Goal: Task Accomplishment & Management: Manage account settings

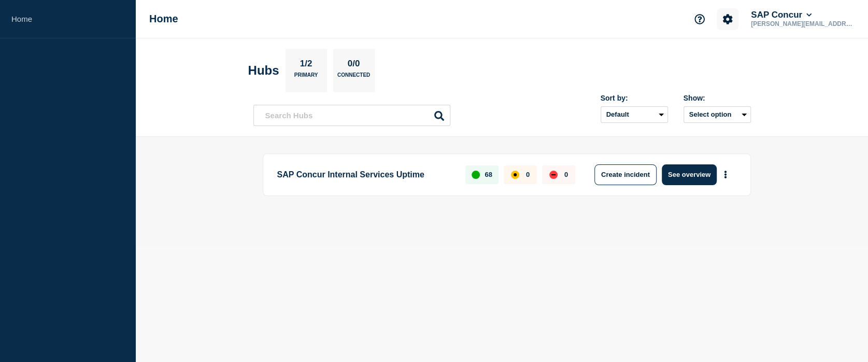
click at [733, 22] on icon "Account settings" at bounding box center [727, 19] width 10 height 10
click at [748, 58] on link "Team Members" at bounding box center [751, 61] width 53 height 9
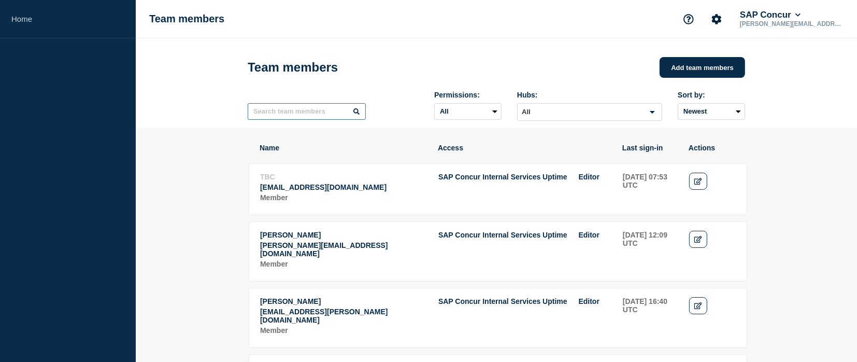
click at [309, 116] on input "text" at bounding box center [307, 111] width 118 height 17
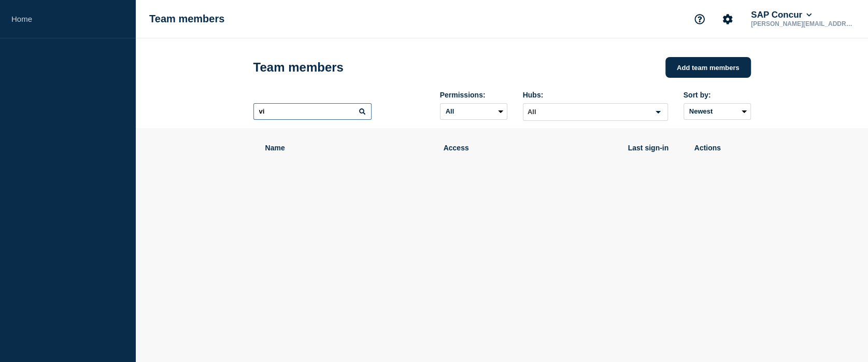
type input "v"
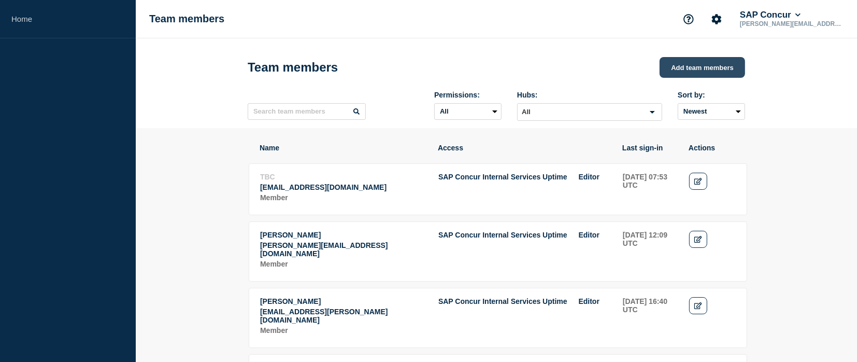
click at [701, 75] on button "Add team members" at bounding box center [703, 67] width 86 height 21
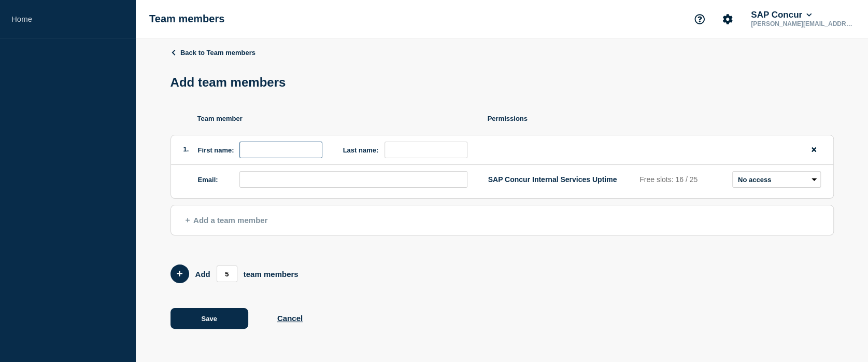
click at [299, 153] on input "first name" at bounding box center [280, 149] width 83 height 17
type input "[PERSON_NAME]"
click at [392, 153] on input "last name" at bounding box center [426, 149] width 83 height 17
type input "[PERSON_NAME]"
click at [346, 180] on input "email" at bounding box center [353, 179] width 228 height 17
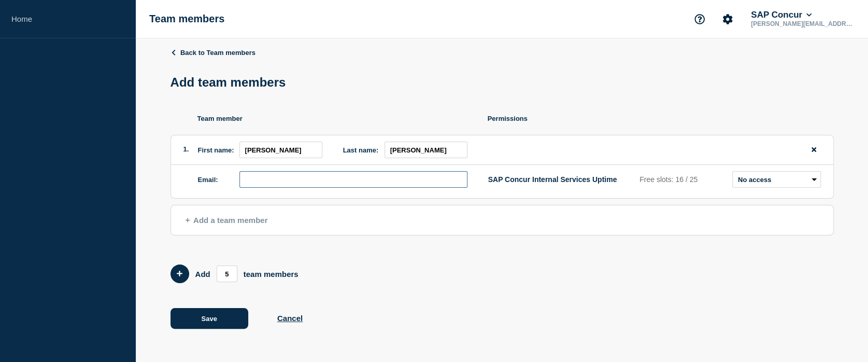
paste input "[PERSON_NAME][EMAIL_ADDRESS][PERSON_NAME][DOMAIN_NAME]"
type input "[PERSON_NAME][EMAIL_ADDRESS][PERSON_NAME][DOMAIN_NAME]"
click at [782, 182] on select "Admin Manager Editor No access" at bounding box center [776, 179] width 89 height 17
select select "2"
click at [732, 173] on select "Admin Manager Editor No access" at bounding box center [776, 179] width 89 height 17
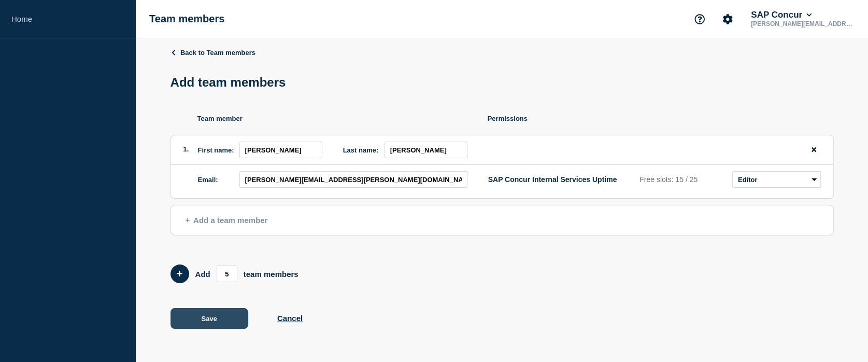
click at [224, 320] on button "Save" at bounding box center [209, 318] width 78 height 21
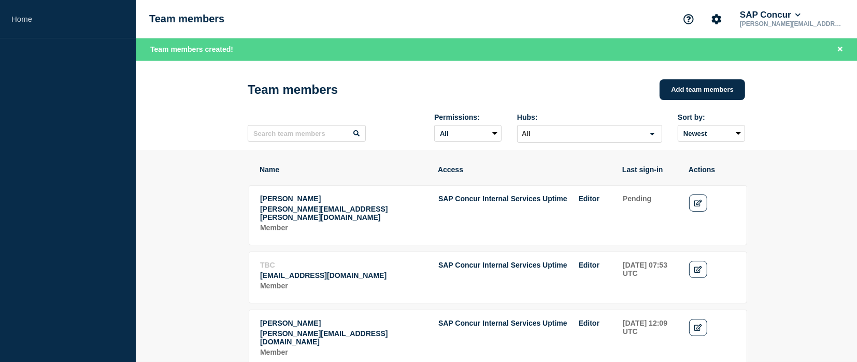
click at [643, 200] on td "Pending" at bounding box center [650, 214] width 56 height 40
drag, startPoint x: 643, startPoint y: 200, endPoint x: 662, endPoint y: 224, distance: 30.7
click at [662, 224] on td "Pending" at bounding box center [650, 214] width 56 height 40
click at [693, 207] on link "Edit" at bounding box center [698, 202] width 18 height 17
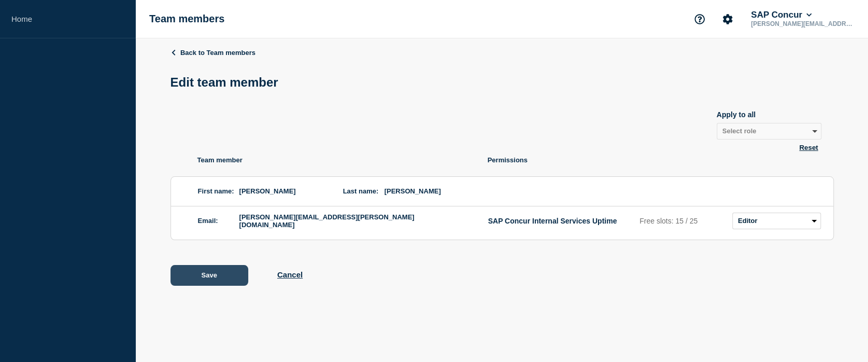
click at [216, 274] on button "Save" at bounding box center [209, 275] width 78 height 21
